Goal: Transaction & Acquisition: Purchase product/service

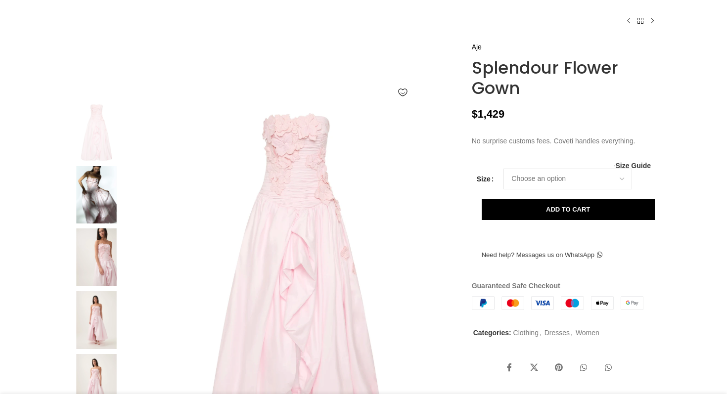
scroll to position [82, 0]
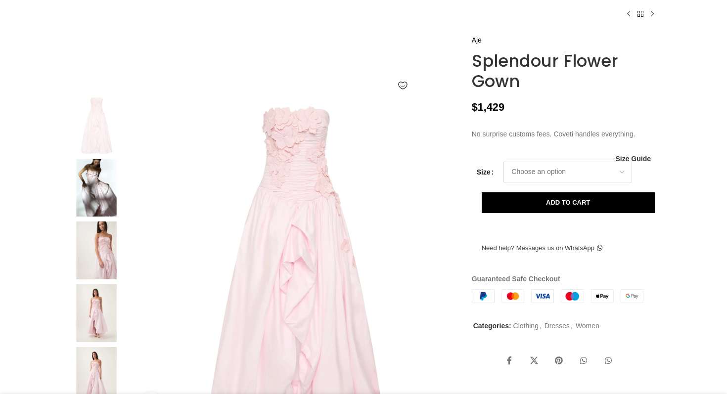
click at [576, 182] on select "Choose an option 4UK 6UK 8 [GEOGRAPHIC_DATA] 10 [GEOGRAPHIC_DATA] 12 [GEOGRAPHI…" at bounding box center [567, 172] width 129 height 21
select select "4uk"
click at [503, 182] on select "Choose an option 4UK 6UK 8 [GEOGRAPHIC_DATA] 10 [GEOGRAPHIC_DATA] 12 [GEOGRAPHI…" at bounding box center [567, 172] width 129 height 21
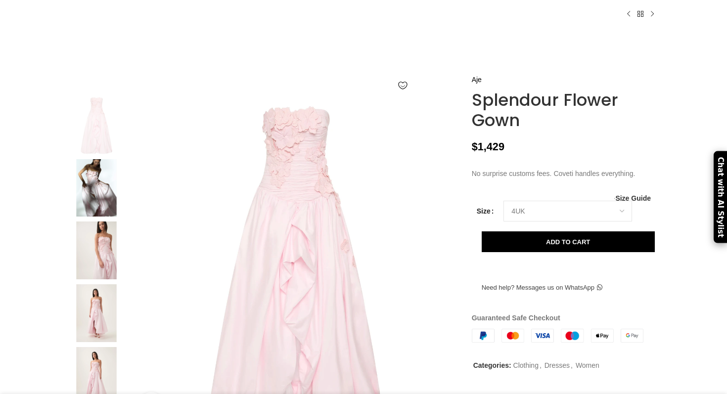
select select "4uk"
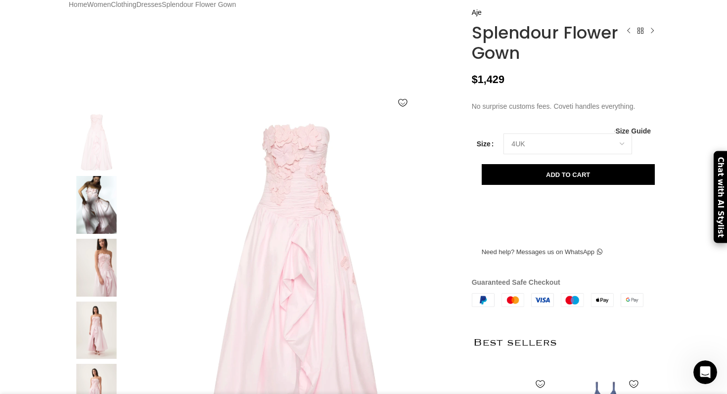
scroll to position [0, 104]
click at [612, 154] on select "Choose an option 4UK 6UK 8 [GEOGRAPHIC_DATA] 10 [GEOGRAPHIC_DATA] 12 [GEOGRAPHI…" at bounding box center [567, 143] width 129 height 21
click at [503, 154] on select "Choose an option 4UK 6UK 8 [GEOGRAPHIC_DATA] 10 [GEOGRAPHIC_DATA] 12 [GEOGRAPHI…" at bounding box center [567, 143] width 129 height 21
select select "4uk"
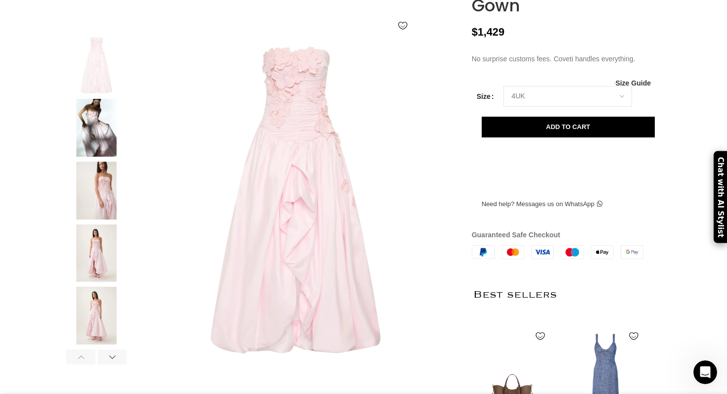
scroll to position [160, 0]
click at [101, 263] on img at bounding box center [96, 253] width 60 height 58
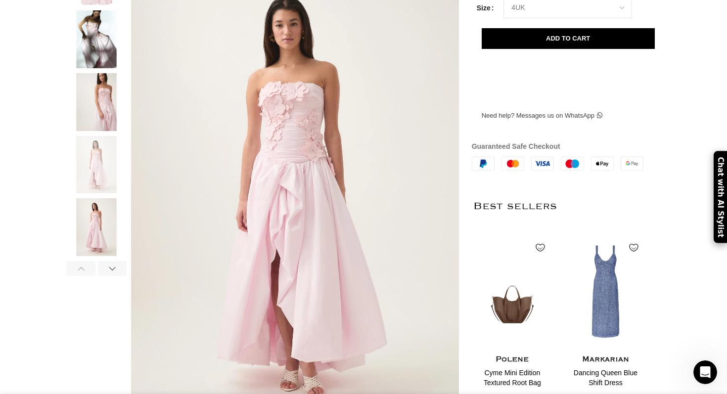
scroll to position [0, 312]
click at [88, 249] on img at bounding box center [96, 227] width 60 height 58
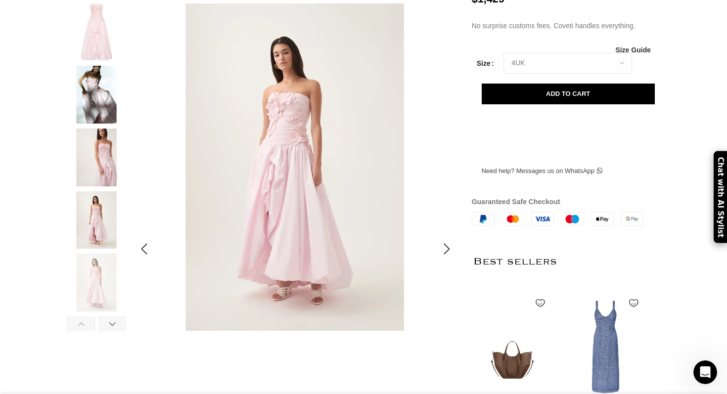
scroll to position [0, 0]
